Goal: Answer question/provide support

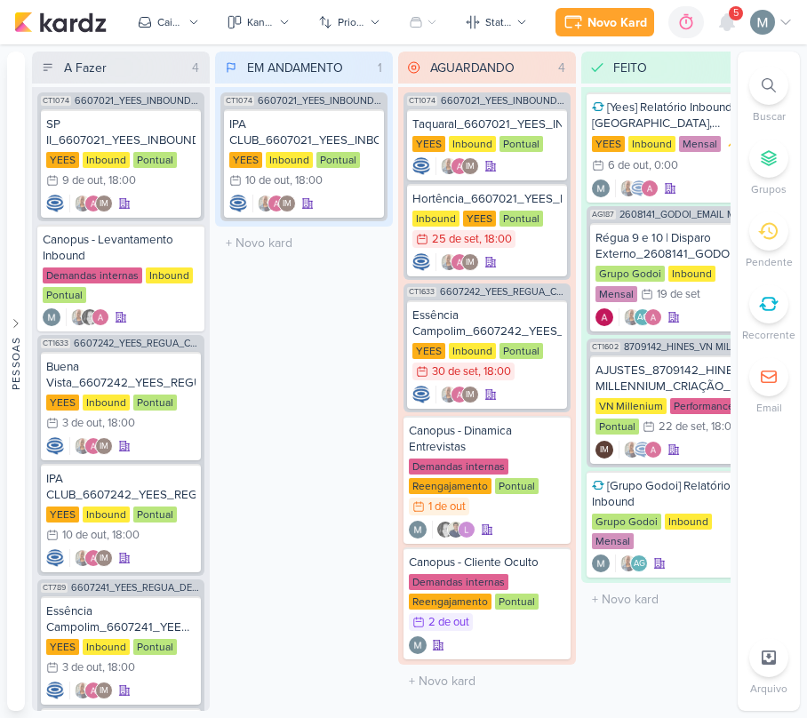
click at [714, 20] on div at bounding box center [727, 22] width 32 height 32
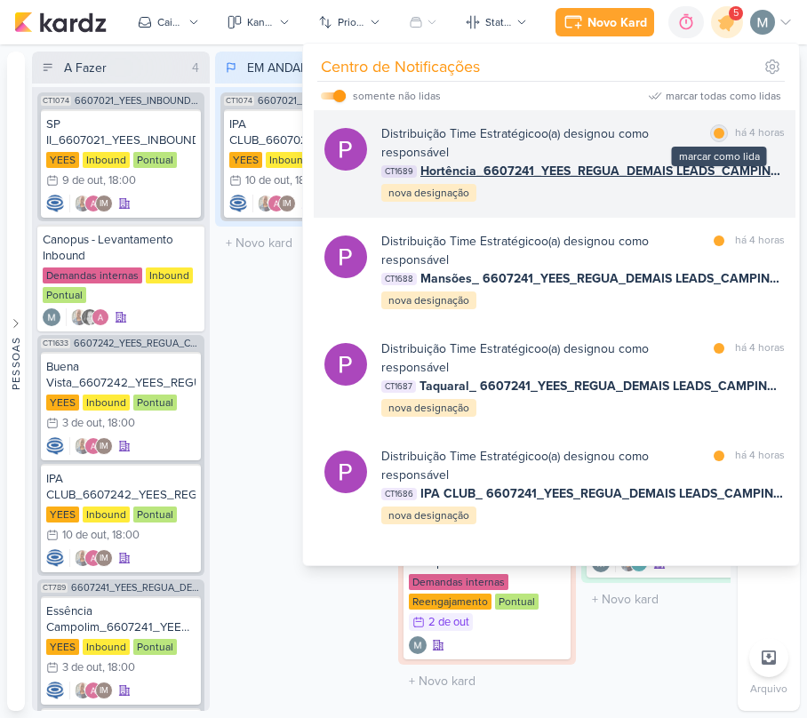
click at [713, 130] on div at bounding box center [718, 133] width 11 height 11
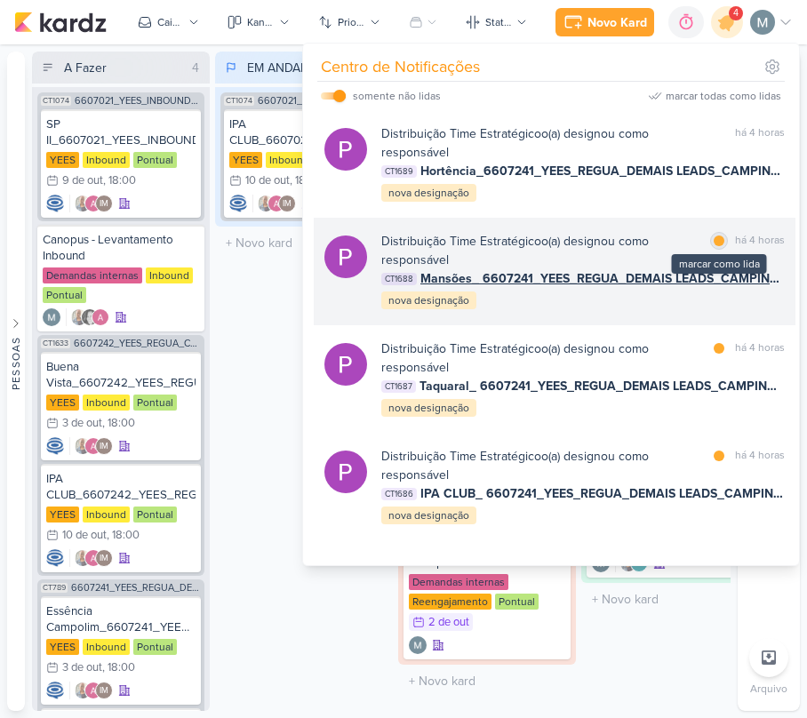
click at [715, 239] on div at bounding box center [718, 240] width 11 height 11
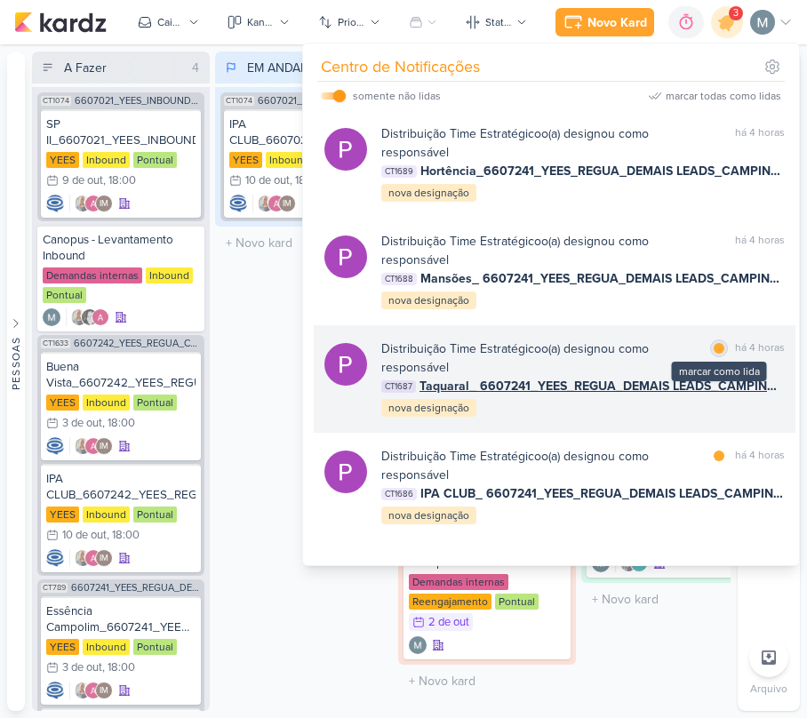
click at [713, 352] on div at bounding box center [718, 348] width 11 height 11
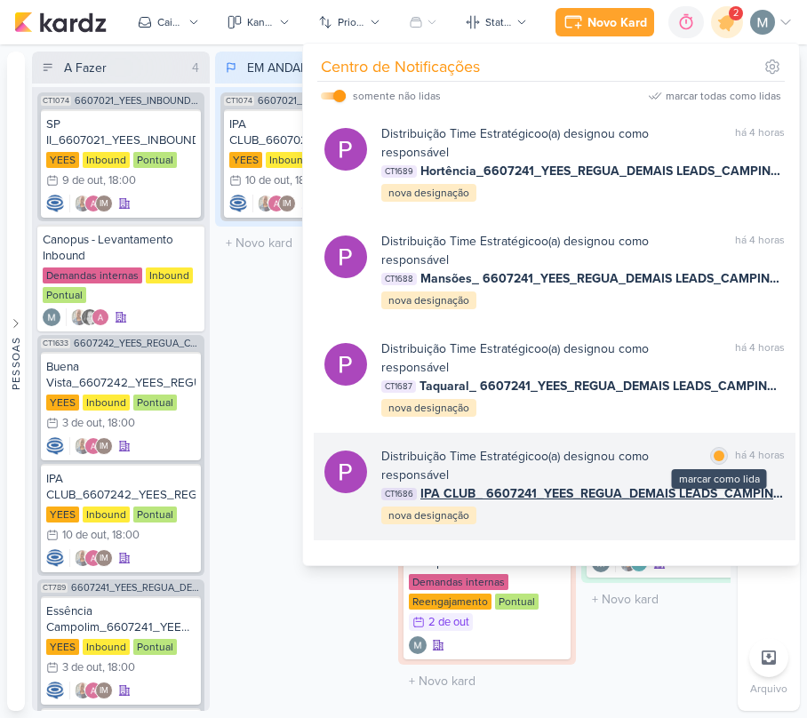
click at [713, 451] on div at bounding box center [718, 455] width 11 height 11
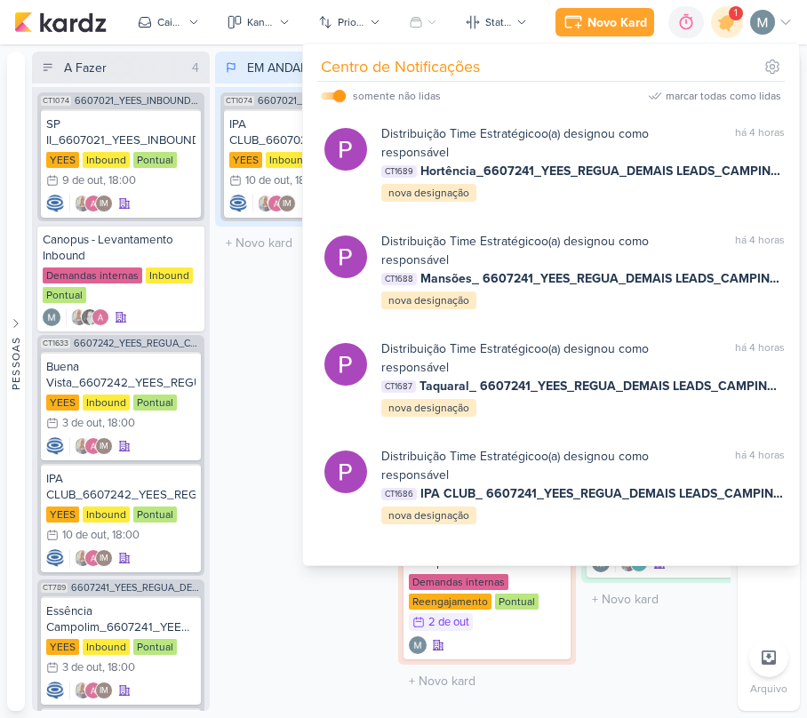
click at [274, 331] on div "EM ANDAMENTO 1 Mover Para Esquerda Mover Para Direita [GEOGRAPHIC_DATA] CT1074 …" at bounding box center [304, 381] width 178 height 659
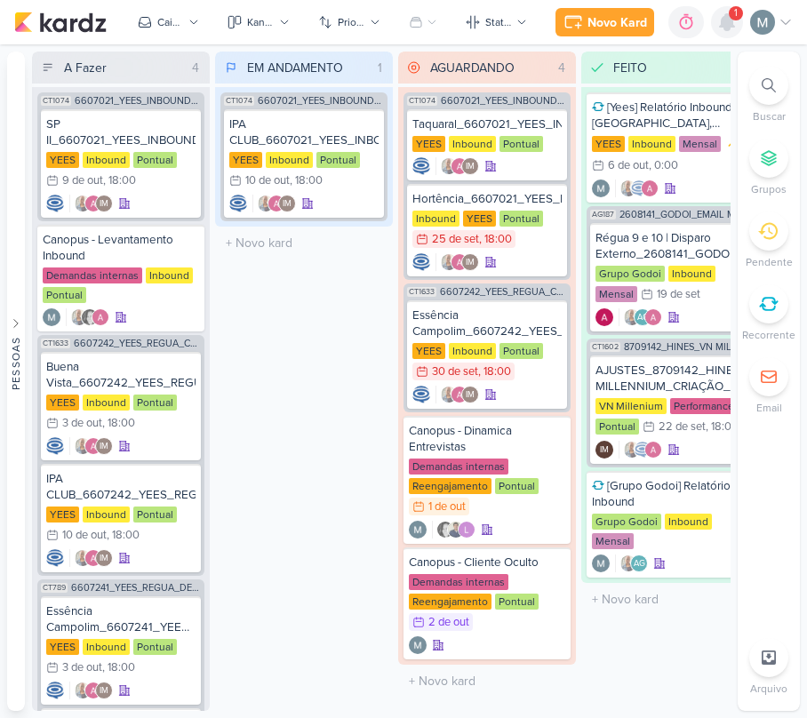
click at [720, 12] on icon at bounding box center [726, 22] width 21 height 21
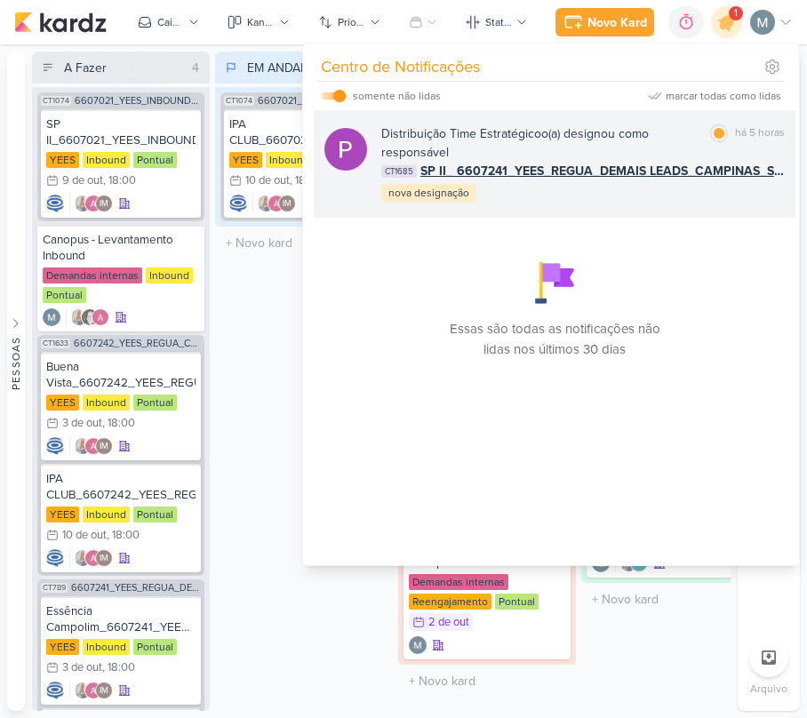
click at [650, 147] on div "Distribuição Time Estratégico o(a) designou como responsável" at bounding box center [542, 142] width 322 height 37
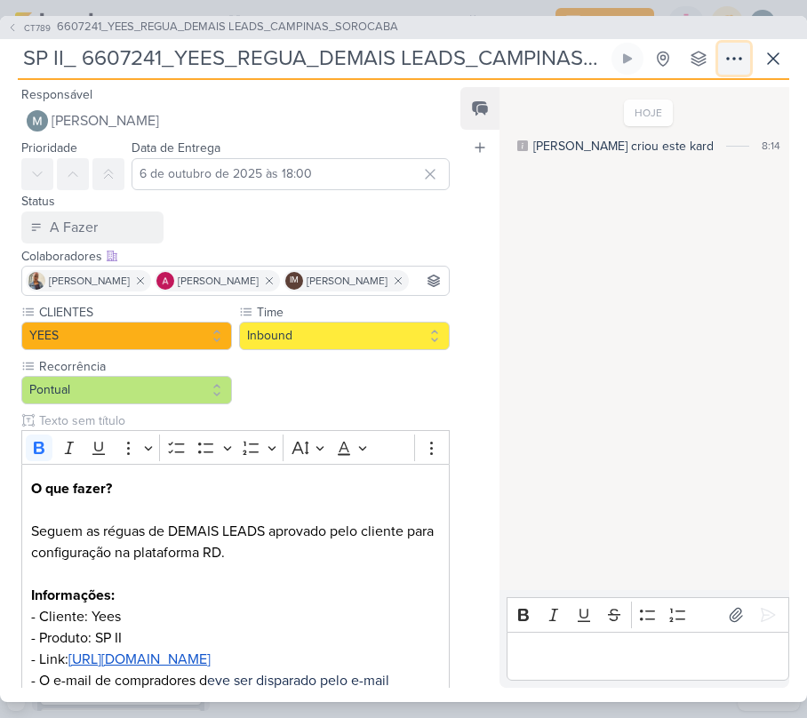
click at [746, 73] on button at bounding box center [734, 59] width 32 height 32
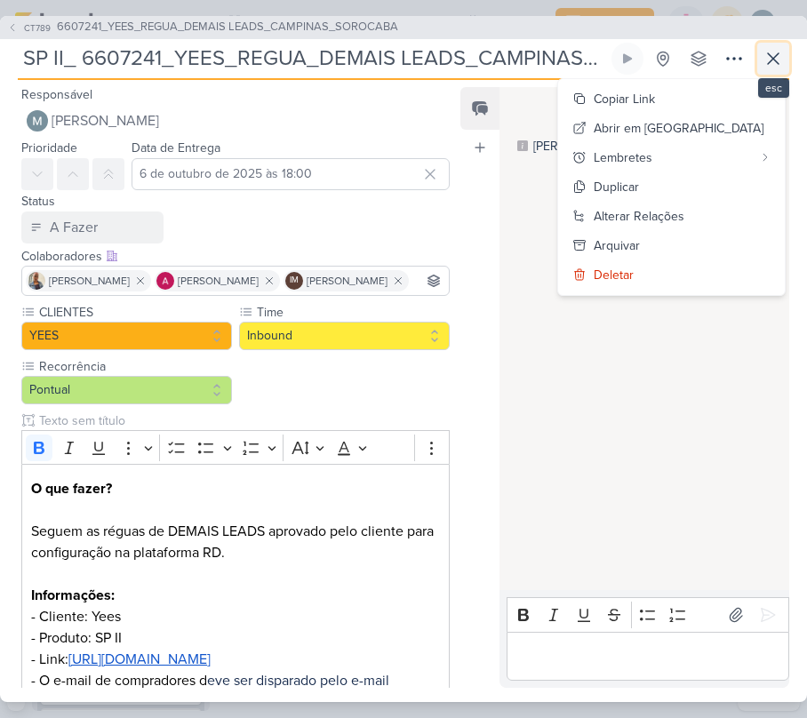
click at [757, 72] on button at bounding box center [773, 59] width 32 height 32
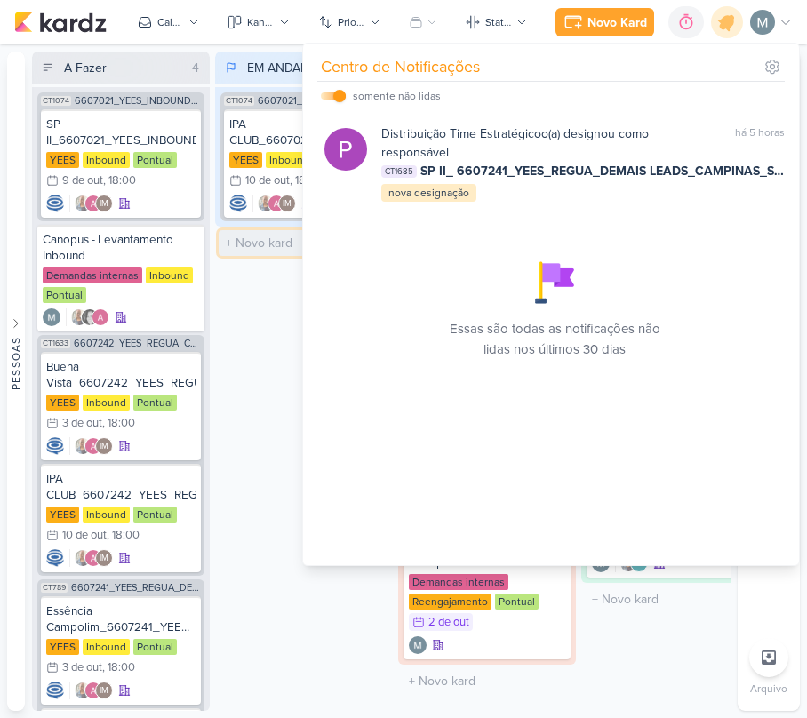
click at [250, 230] on input "text" at bounding box center [304, 243] width 171 height 26
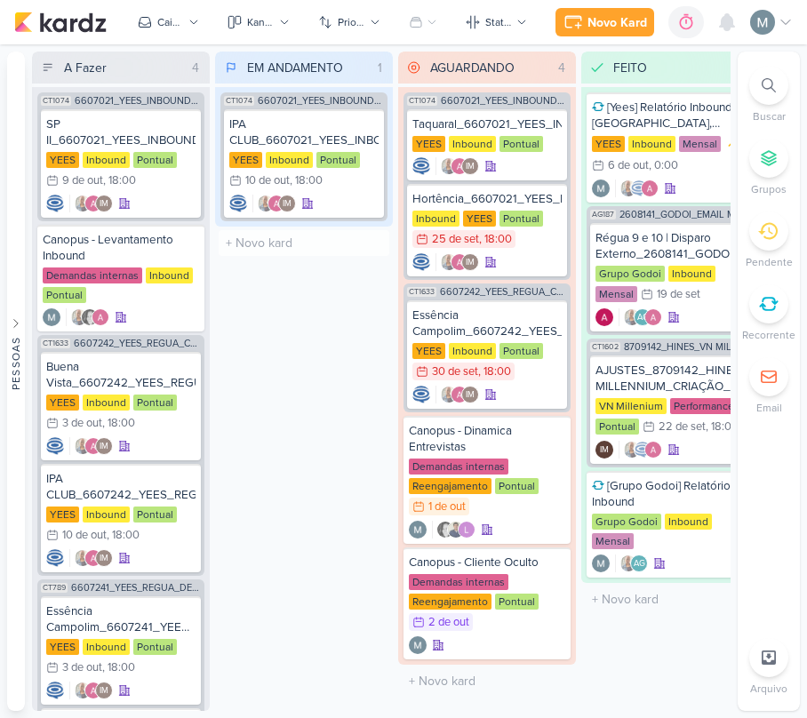
click at [285, 313] on div "EM ANDAMENTO 1 Mover Para Esquerda Mover Para Direita [GEOGRAPHIC_DATA] CT1074 …" at bounding box center [304, 381] width 178 height 659
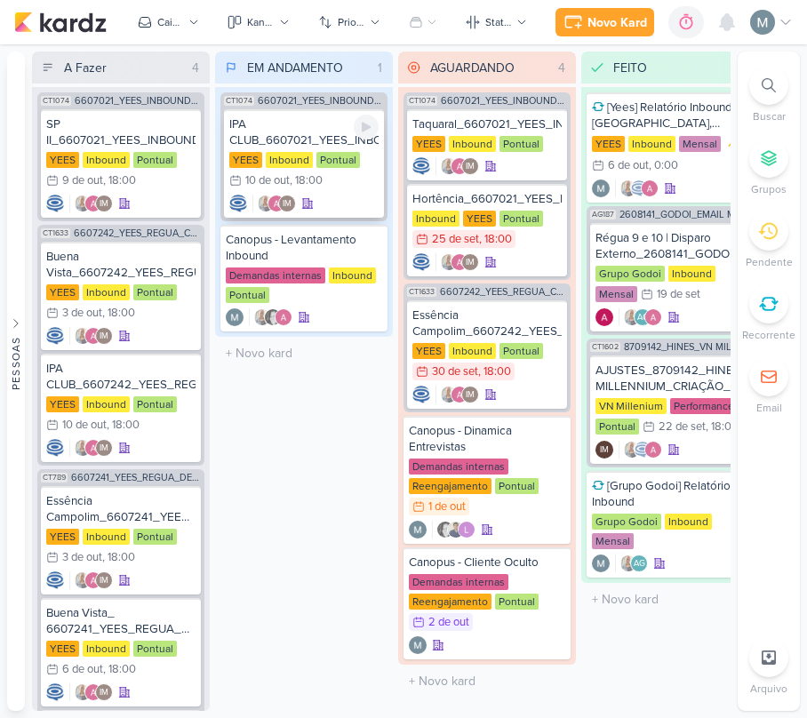
click at [261, 143] on div "IPA CLUB_6607021_YEES_INBOUND_NOVA_PROPOSTA_RÉGUA_NOVOS_LEADS" at bounding box center [303, 132] width 149 height 32
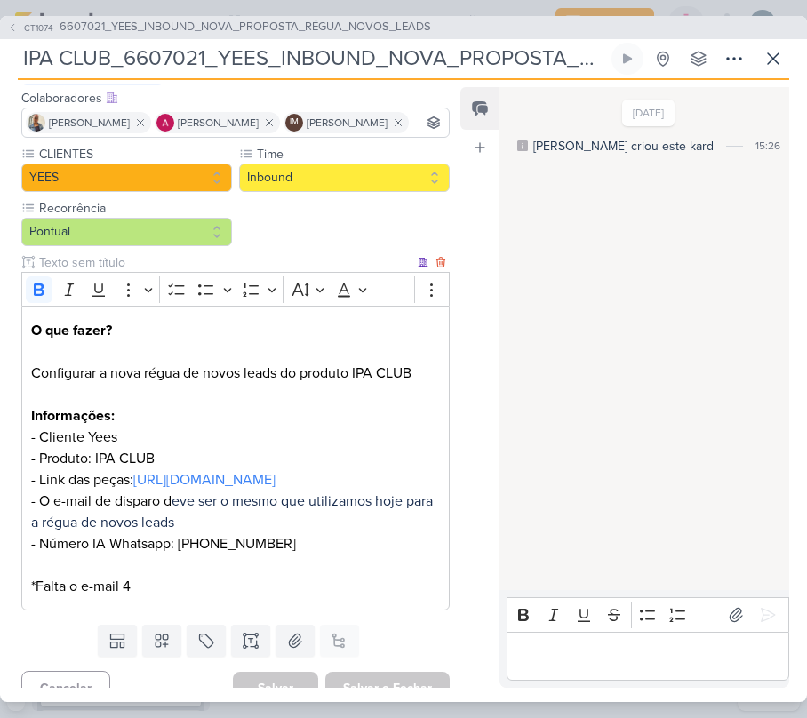
scroll to position [250, 0]
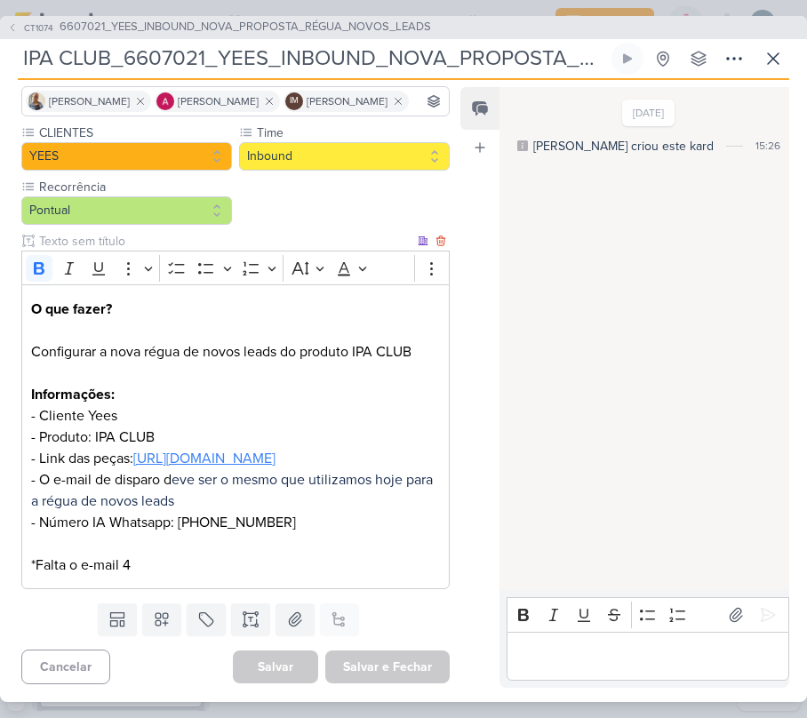
click at [133, 450] on link "[URL][DOMAIN_NAME]" at bounding box center [204, 459] width 142 height 18
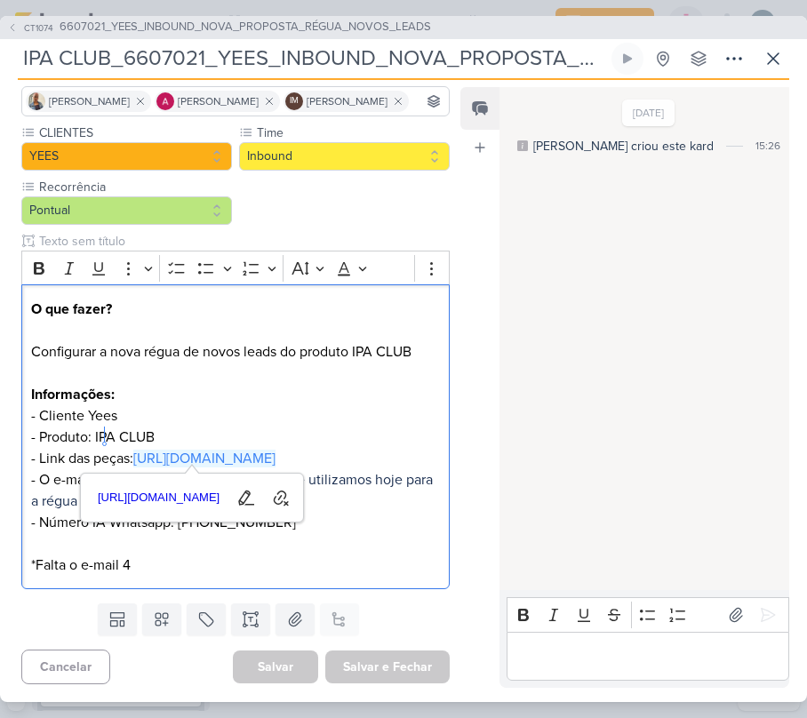
click at [789, 51] on div "CT1074 6607021_YEES_INBOUND_NOVA_PROPOSTA_RÉGUA_NOVOS_LEADS IPA CLUB_6607021_YE…" at bounding box center [403, 359] width 807 height 686
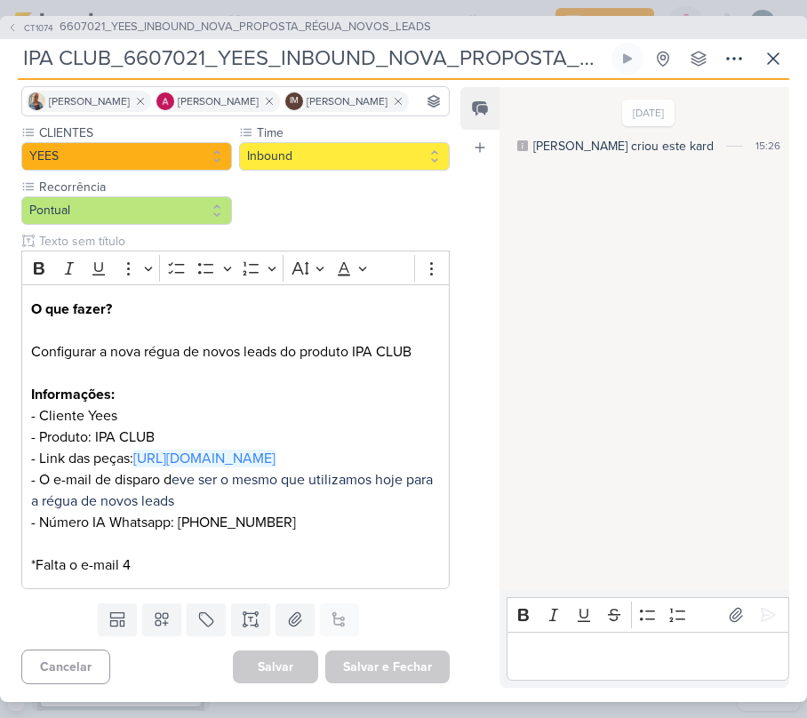
click at [584, 662] on p "Editor editing area: main" at bounding box center [647, 655] width 264 height 21
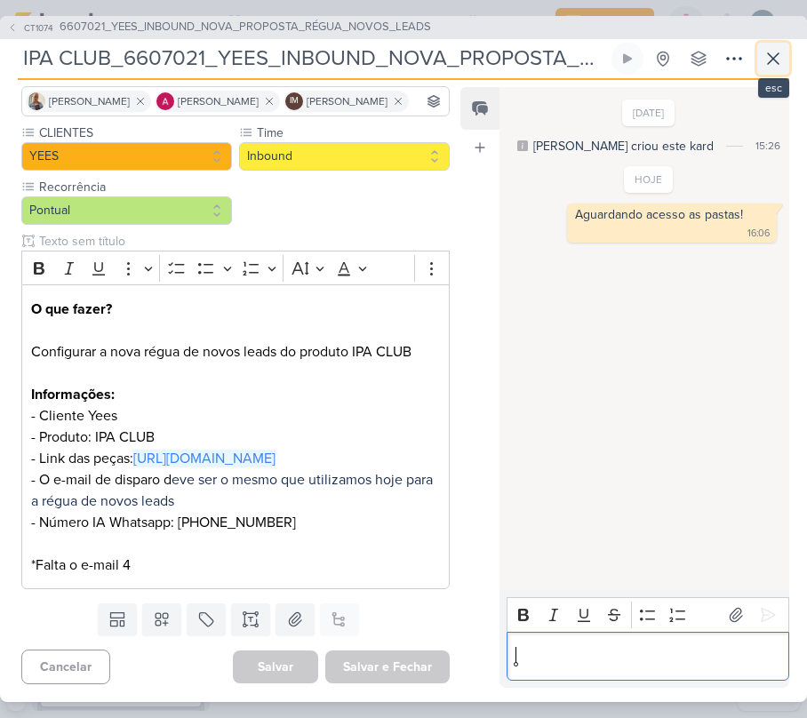
click at [772, 51] on icon at bounding box center [772, 58] width 21 height 21
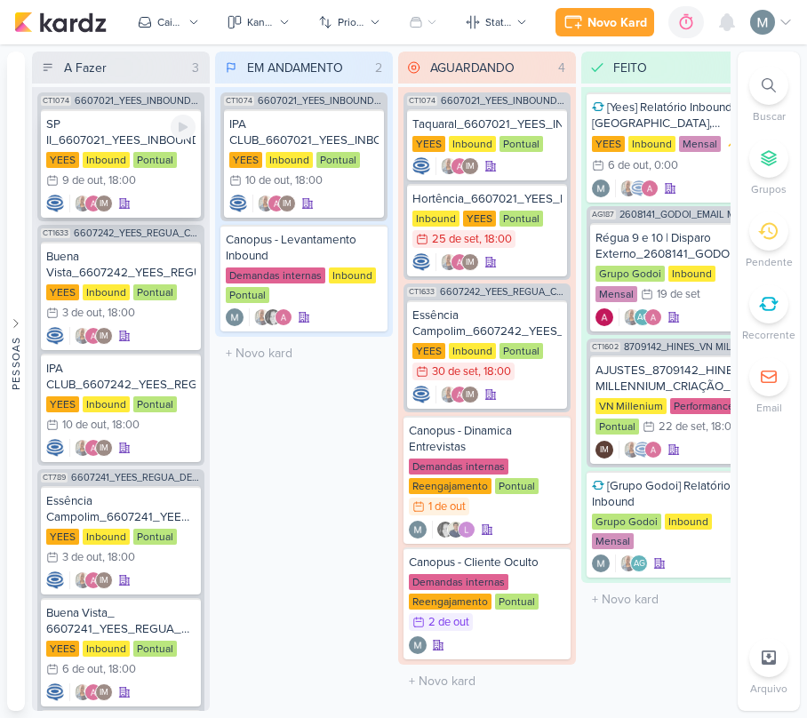
click at [171, 156] on div "Pontual" at bounding box center [155, 160] width 44 height 16
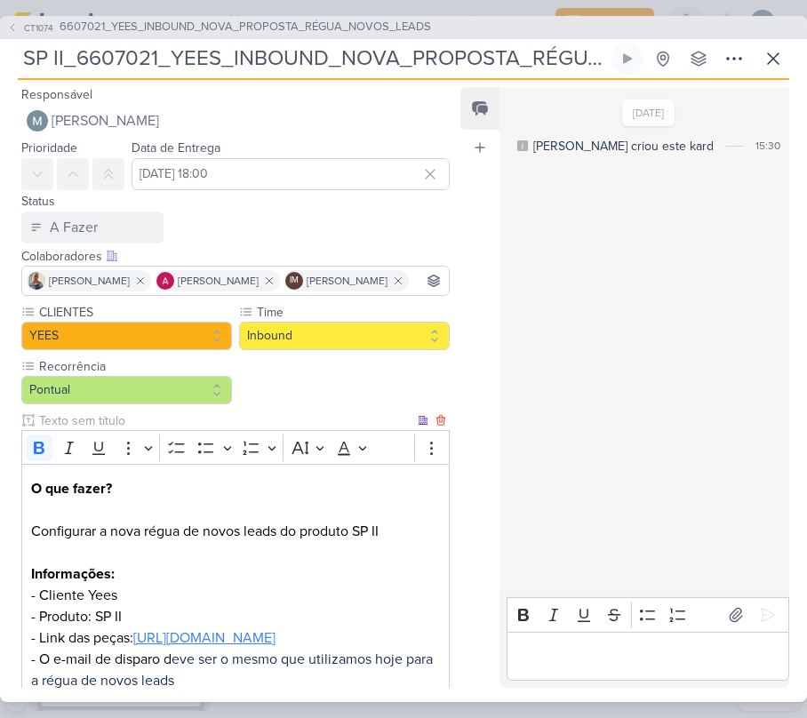
click at [185, 647] on link "[URL][DOMAIN_NAME]" at bounding box center [204, 638] width 142 height 18
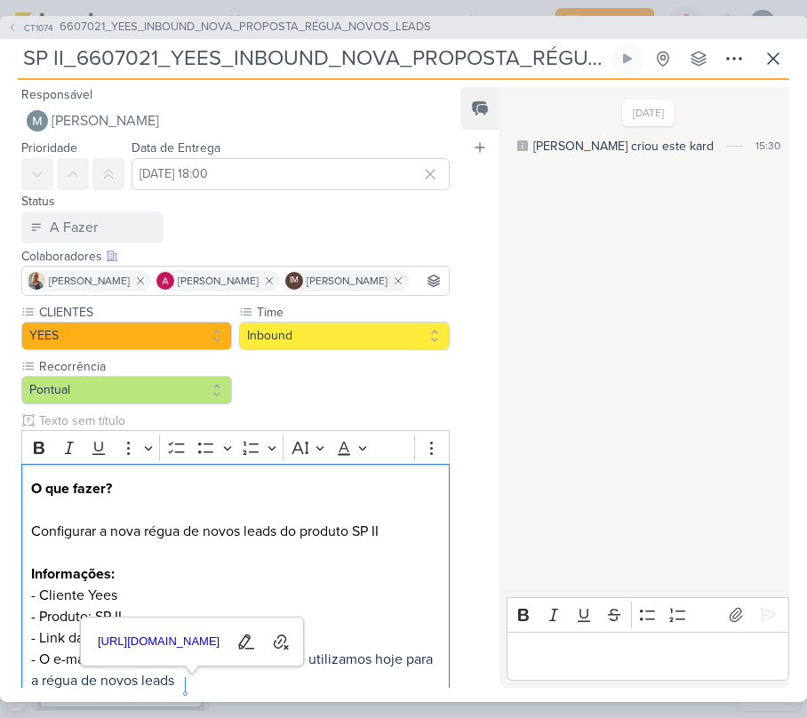
click at [619, 641] on div "Editor editing area: main" at bounding box center [647, 656] width 283 height 49
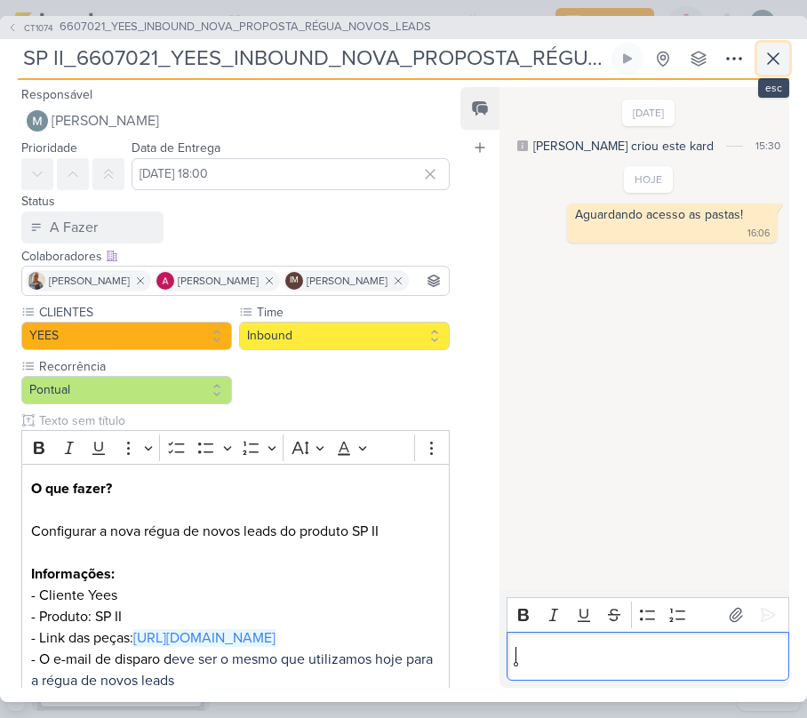
click at [782, 51] on icon at bounding box center [772, 58] width 21 height 21
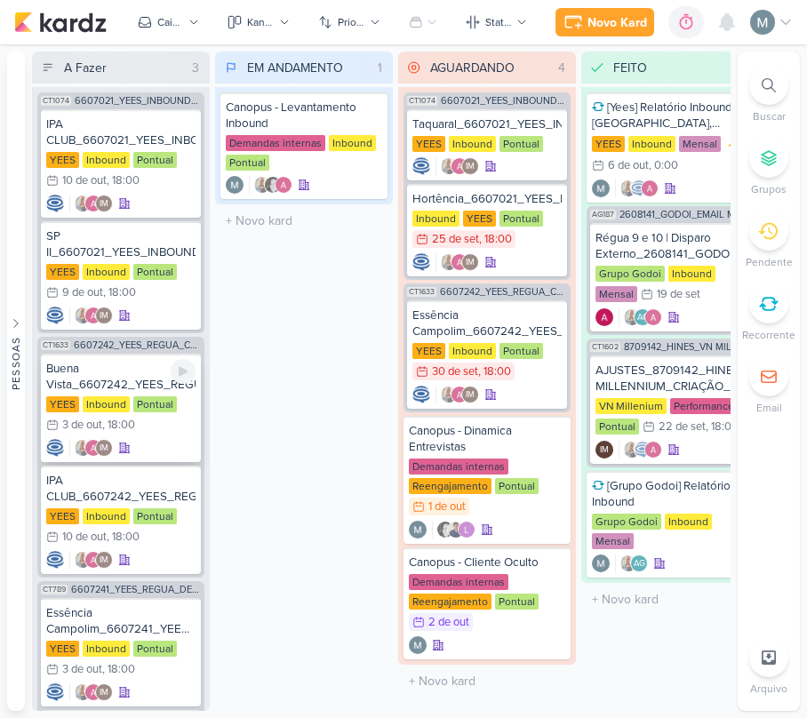
click at [153, 414] on div "YEES Inbound Pontual 3/10 [DATE] 18:00" at bounding box center [120, 415] width 149 height 39
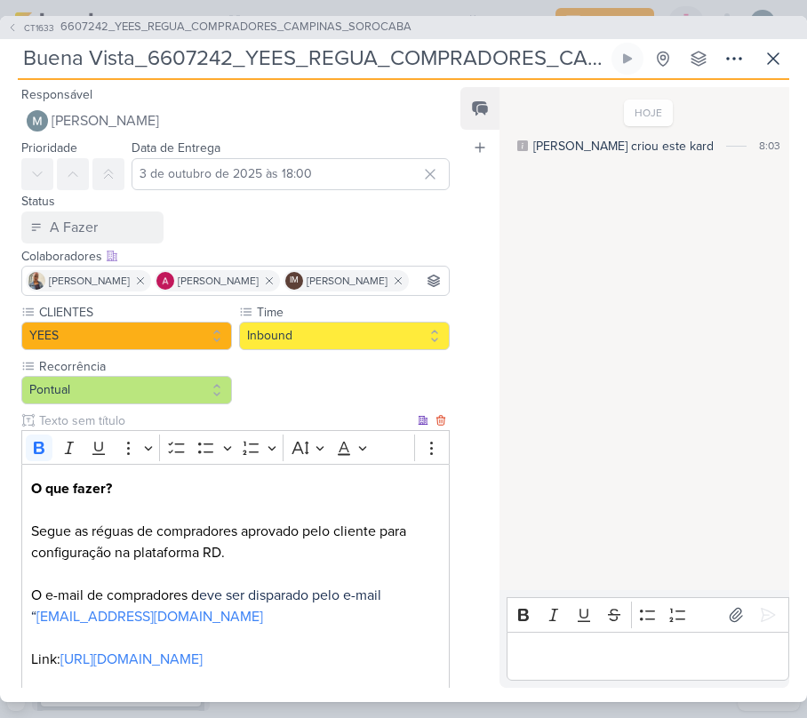
scroll to position [236, 0]
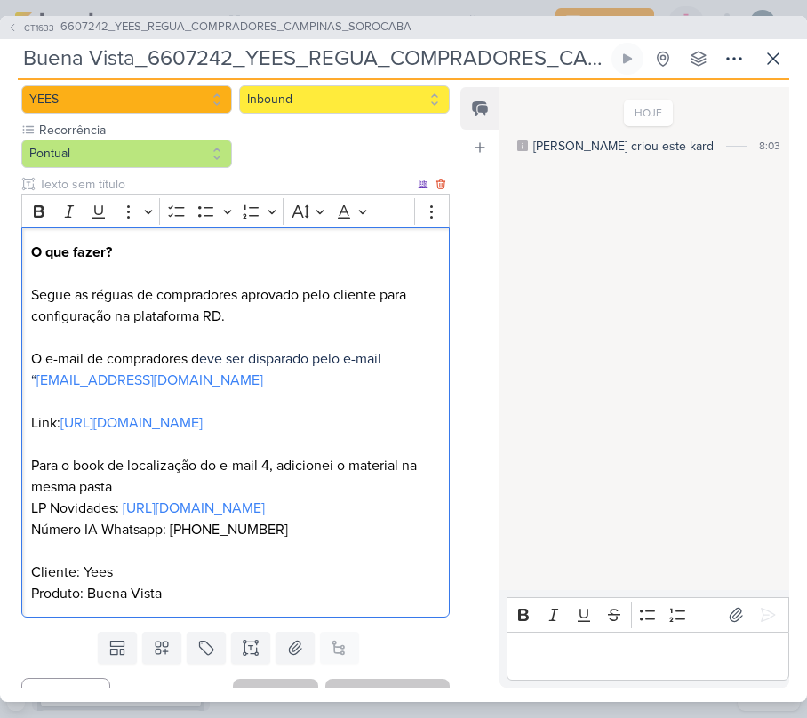
click at [146, 490] on p "O que fazer? Segue as réguas de compradores aprovado pelo cliente para configur…" at bounding box center [235, 423] width 409 height 362
click at [96, 432] on link "[URL][DOMAIN_NAME]" at bounding box center [131, 423] width 142 height 18
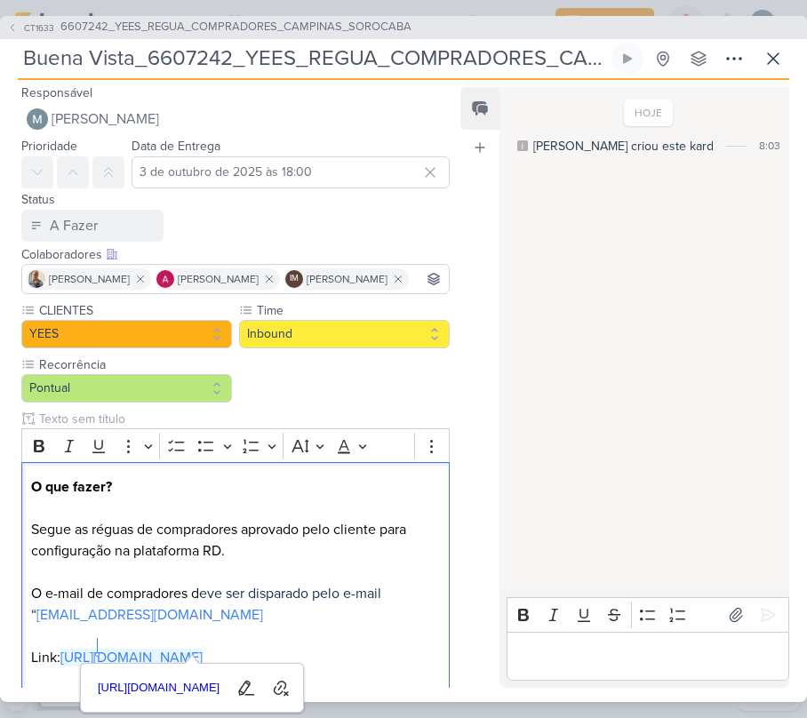
scroll to position [0, 0]
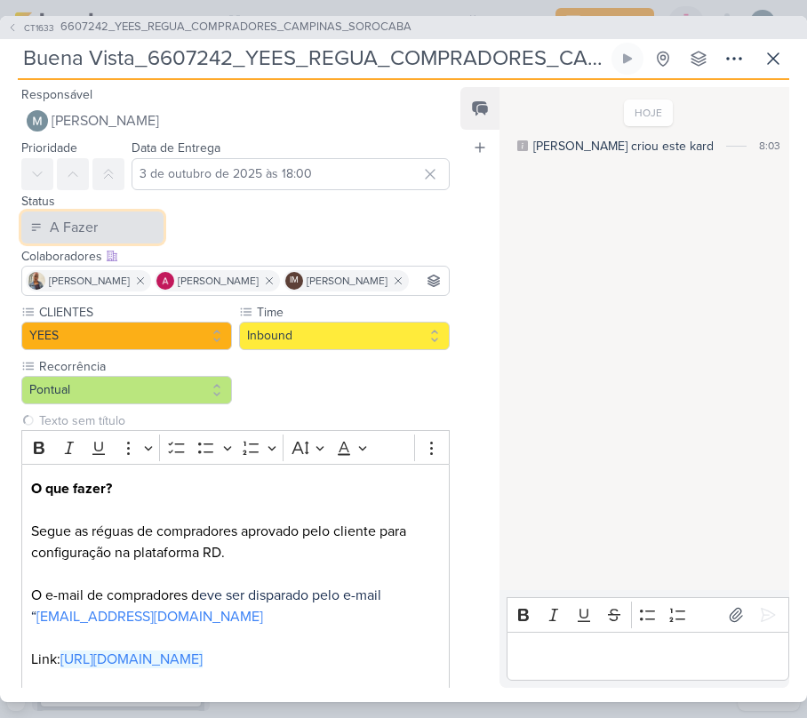
click at [133, 220] on button "A Fazer" at bounding box center [92, 227] width 142 height 32
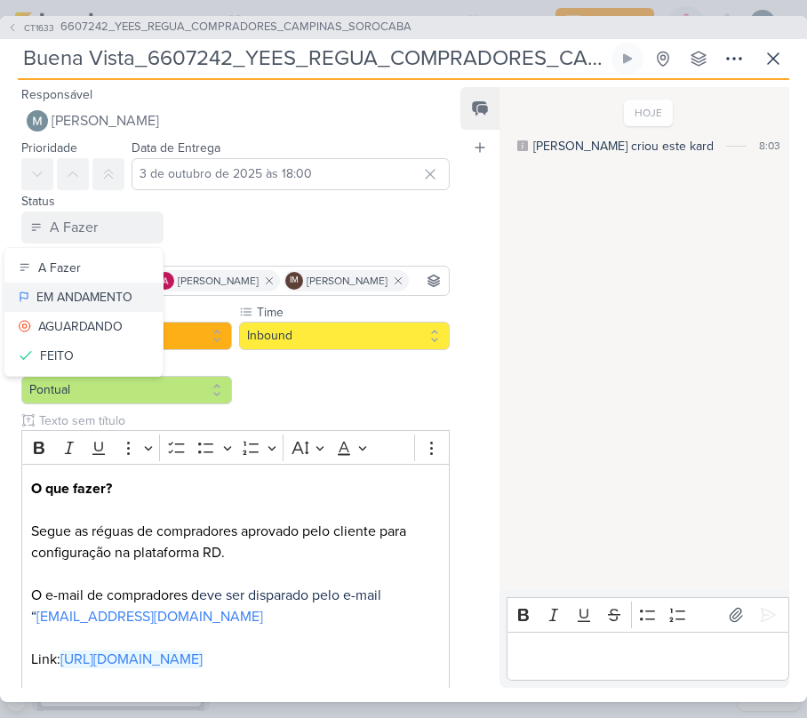
click at [64, 296] on div "EM ANDAMENTO" at bounding box center [84, 297] width 96 height 19
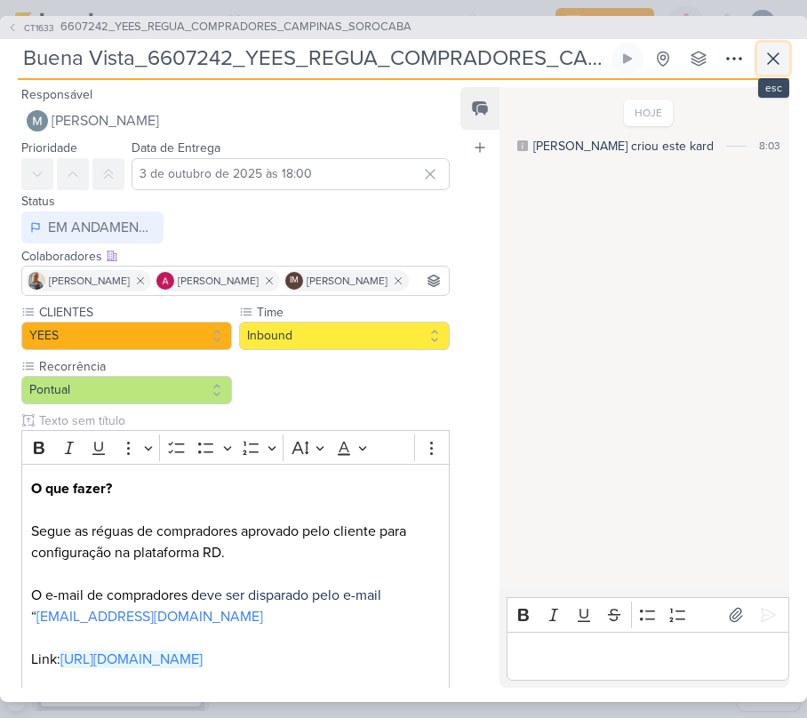
click at [777, 50] on icon at bounding box center [772, 58] width 21 height 21
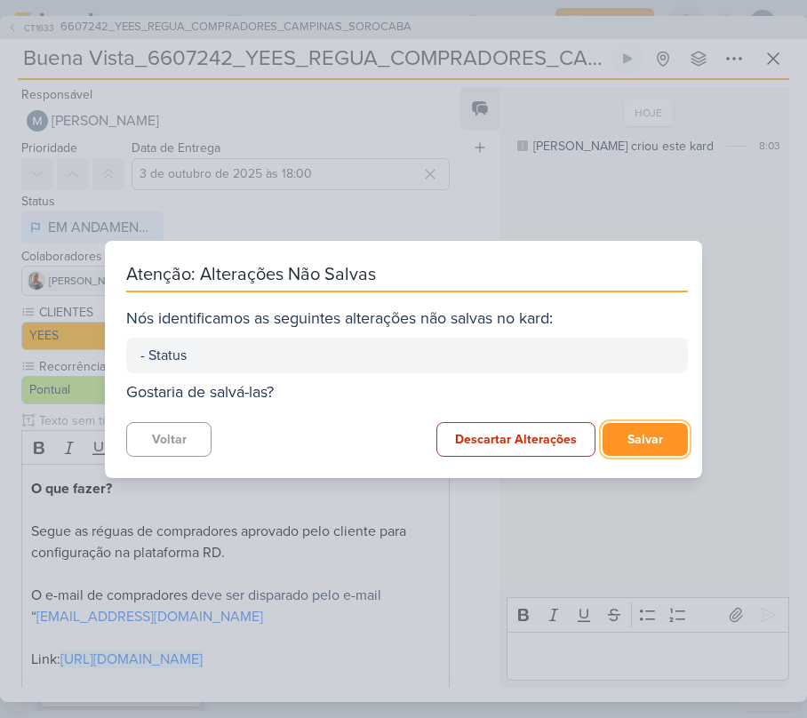
click at [648, 437] on button "Salvar" at bounding box center [644, 439] width 85 height 33
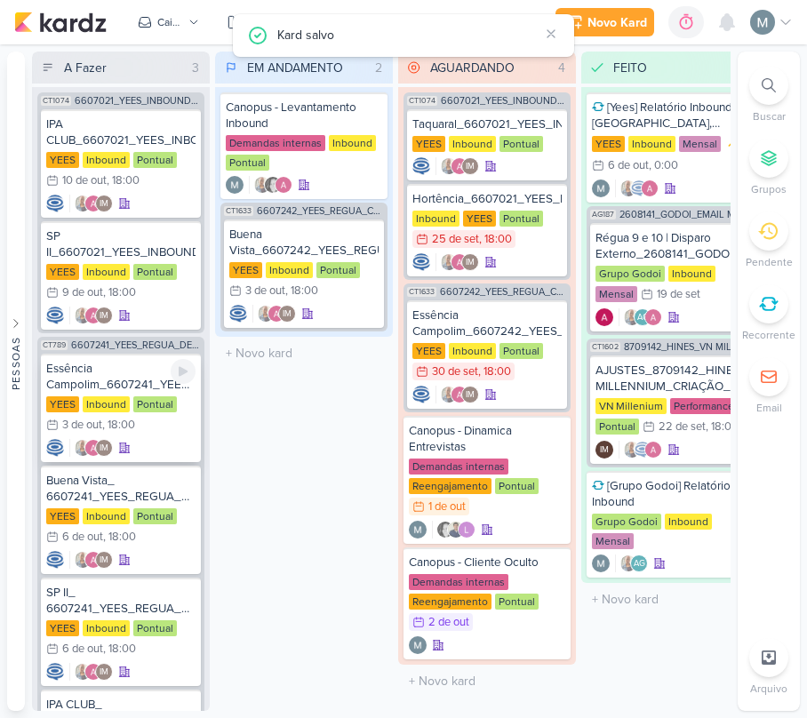
click at [142, 393] on div "Essência Campolim_6607241_YEES_REGUA_DEMAIS LEADS_CAMPINAS_SOROCABA [GEOGRAPHIC…" at bounding box center [121, 408] width 160 height 108
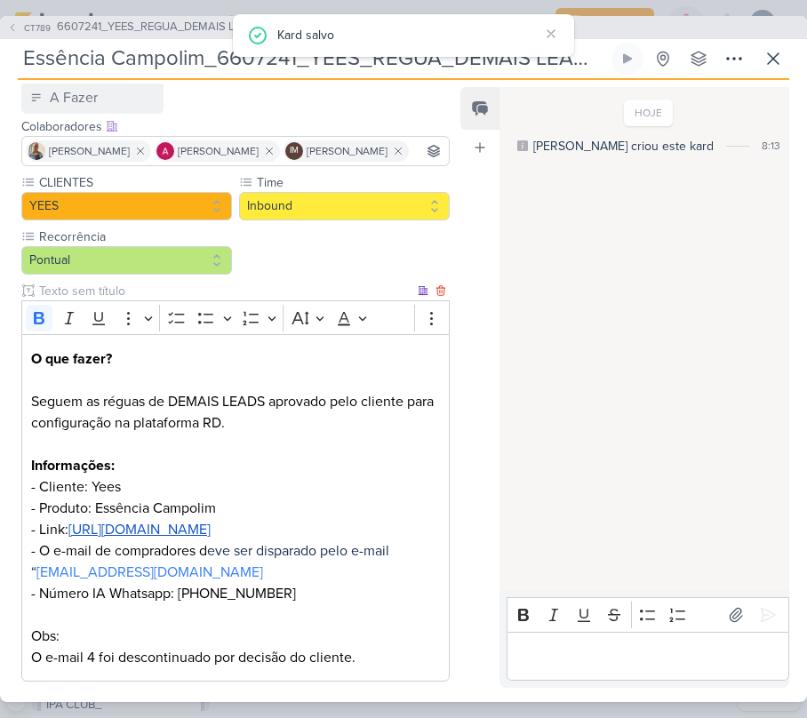
scroll to position [292, 0]
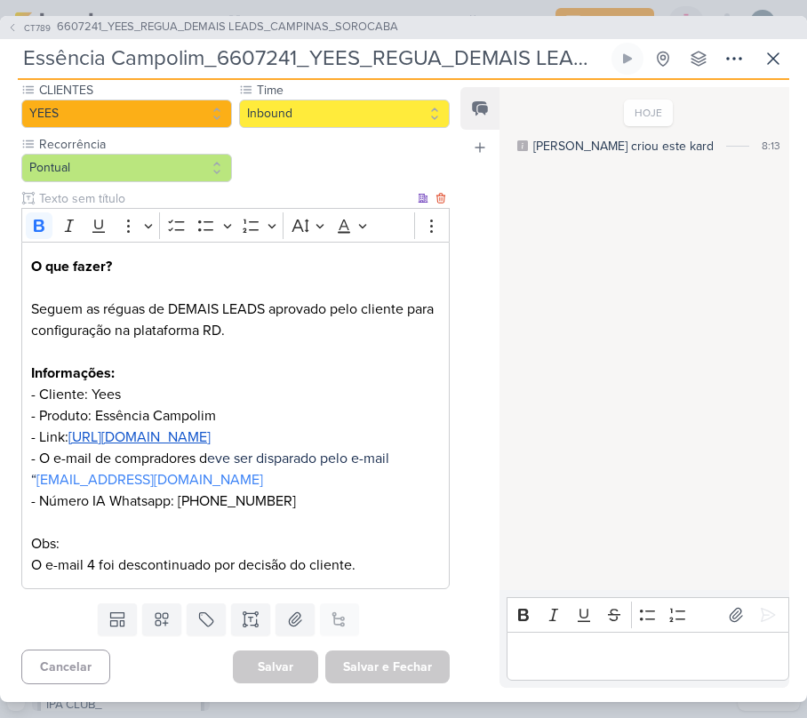
click at [107, 444] on p "O que fazer? Seguem as réguas de DEMAIS LEADS aprovado pelo cliente para config…" at bounding box center [235, 416] width 409 height 320
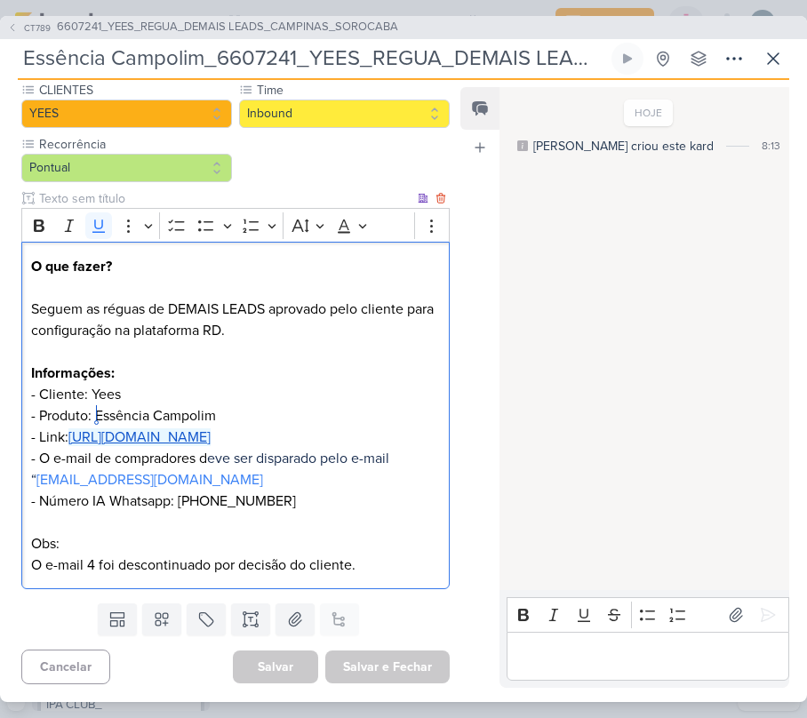
click at [93, 428] on u "[URL][DOMAIN_NAME]" at bounding box center [139, 437] width 142 height 18
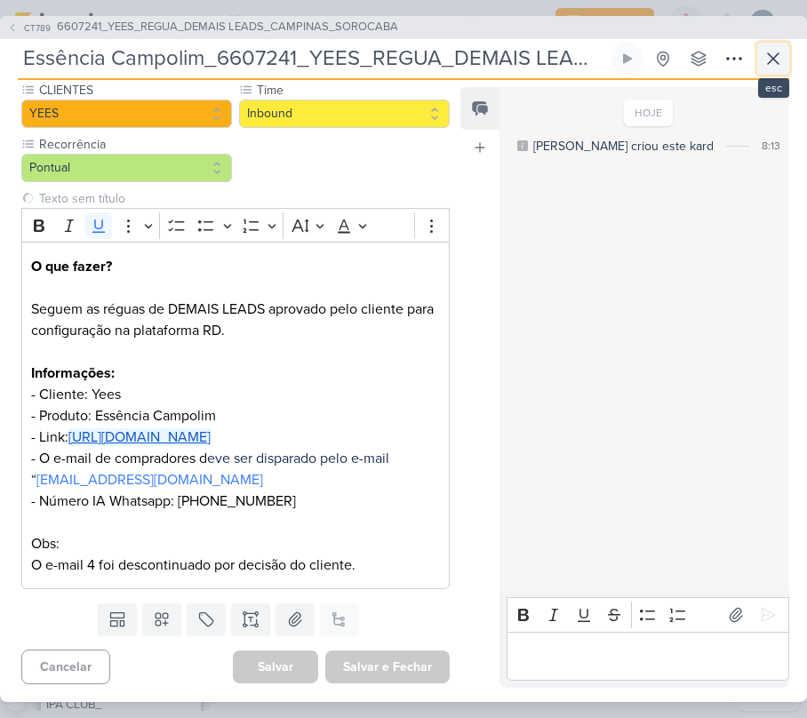
click at [762, 50] on icon at bounding box center [772, 58] width 21 height 21
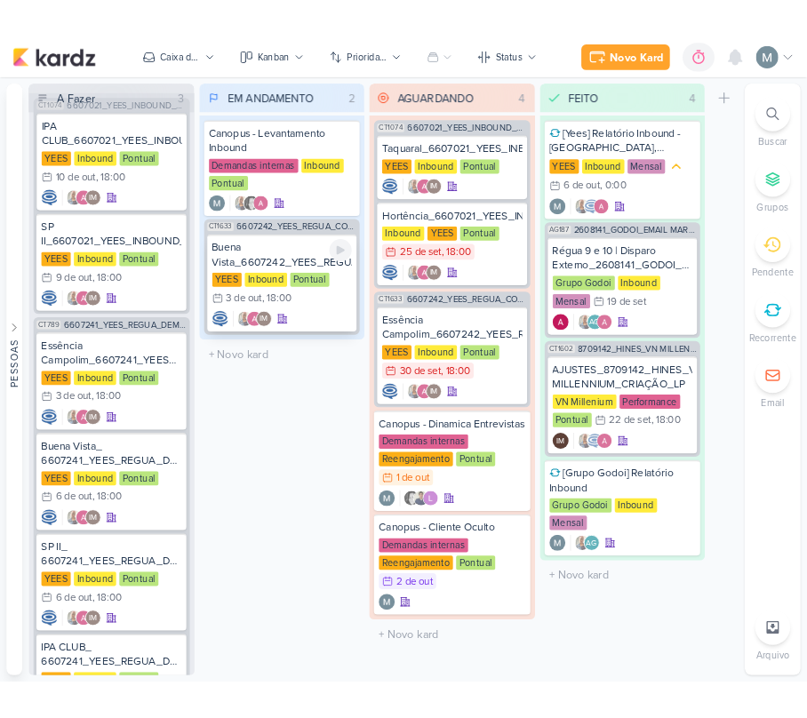
scroll to position [0, 0]
